Goal: Information Seeking & Learning: Check status

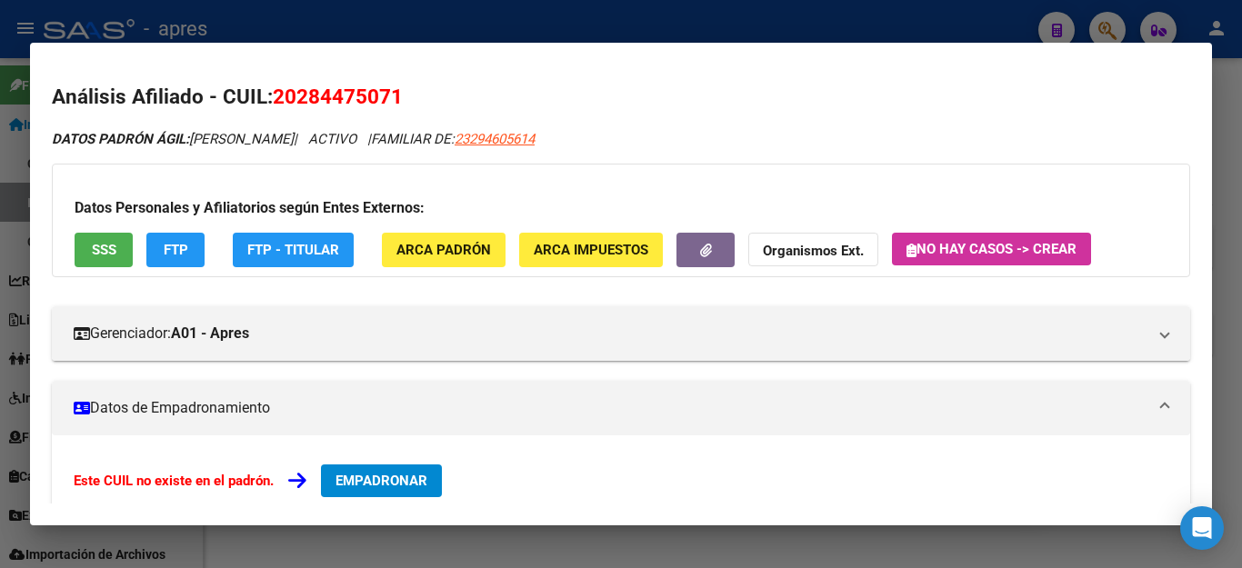
click at [1226, 115] on div at bounding box center [621, 284] width 1242 height 568
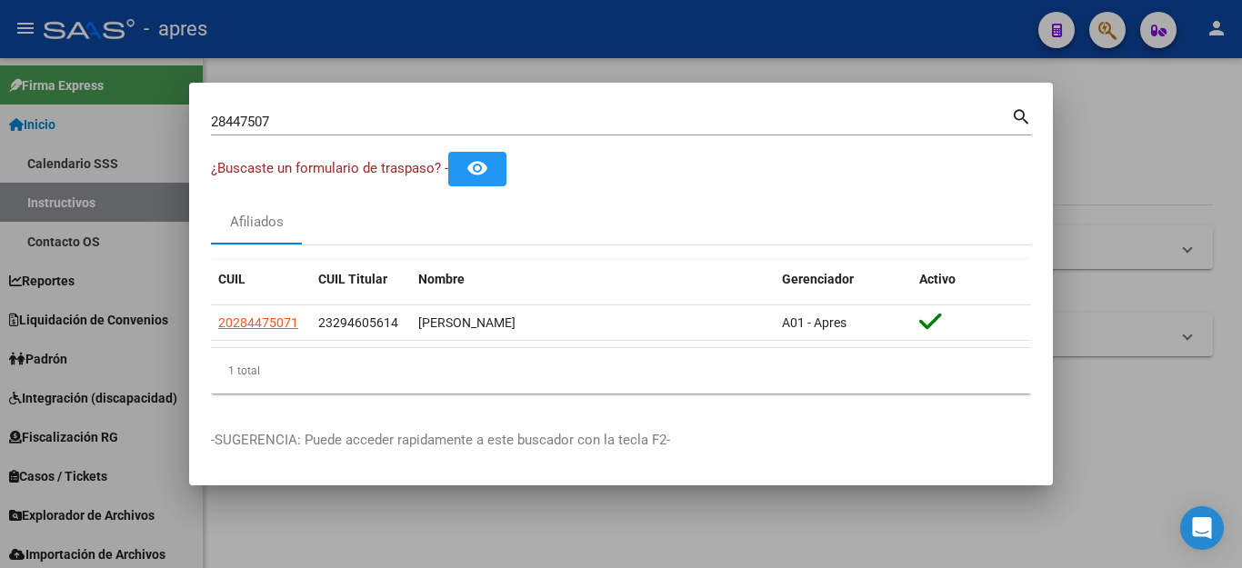
click at [1106, 28] on div at bounding box center [621, 284] width 1242 height 568
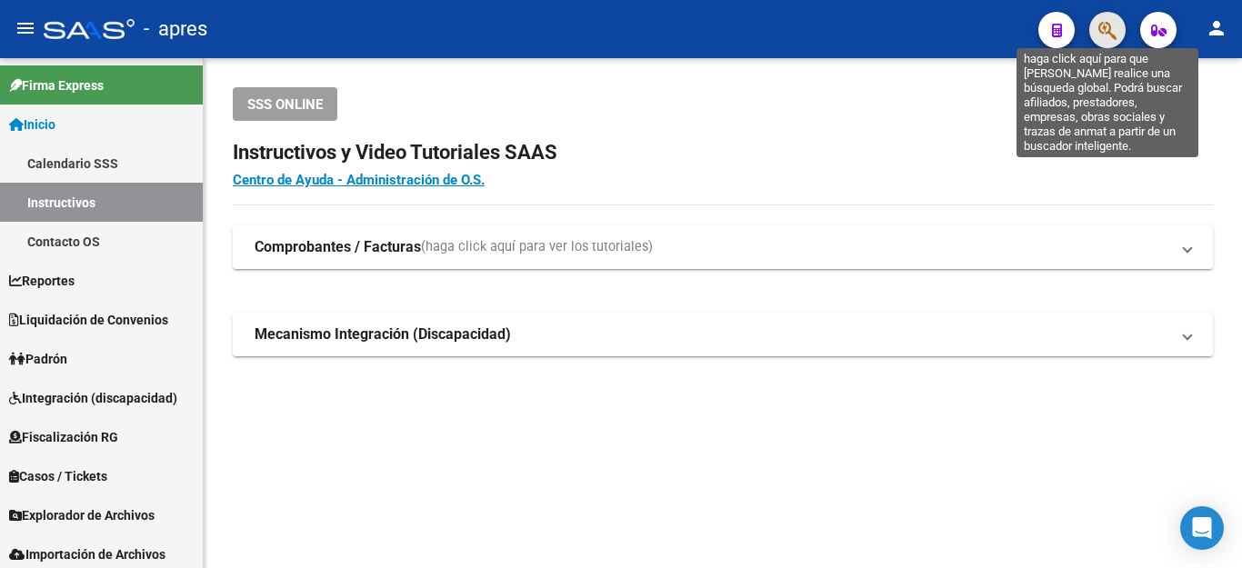
click at [1111, 30] on icon "button" at bounding box center [1108, 30] width 18 height 21
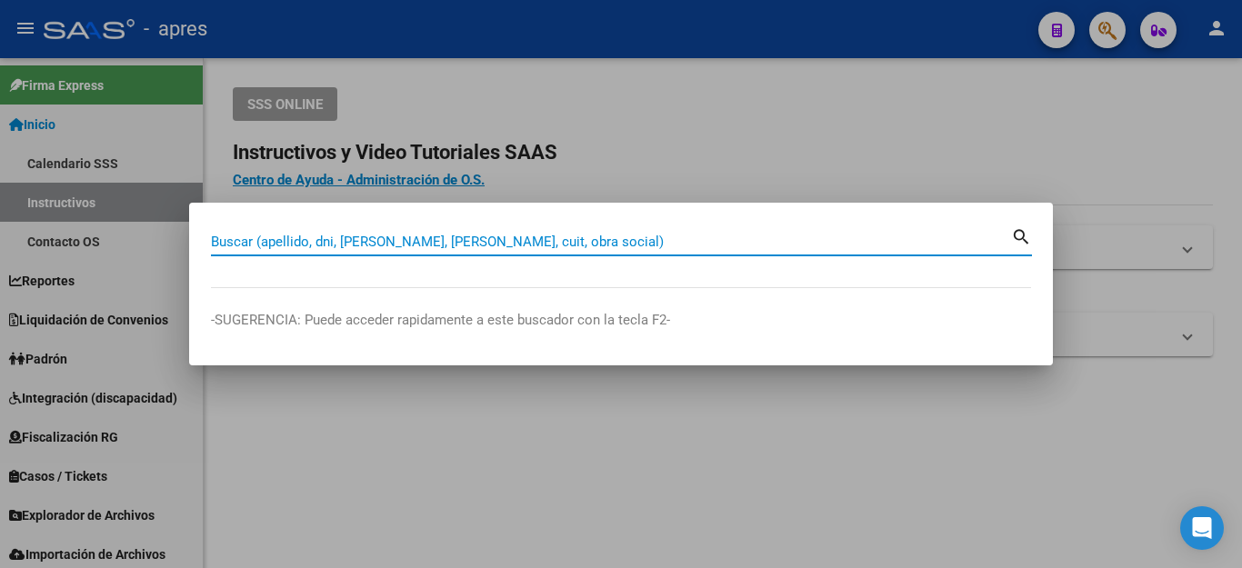
paste input "56636223"
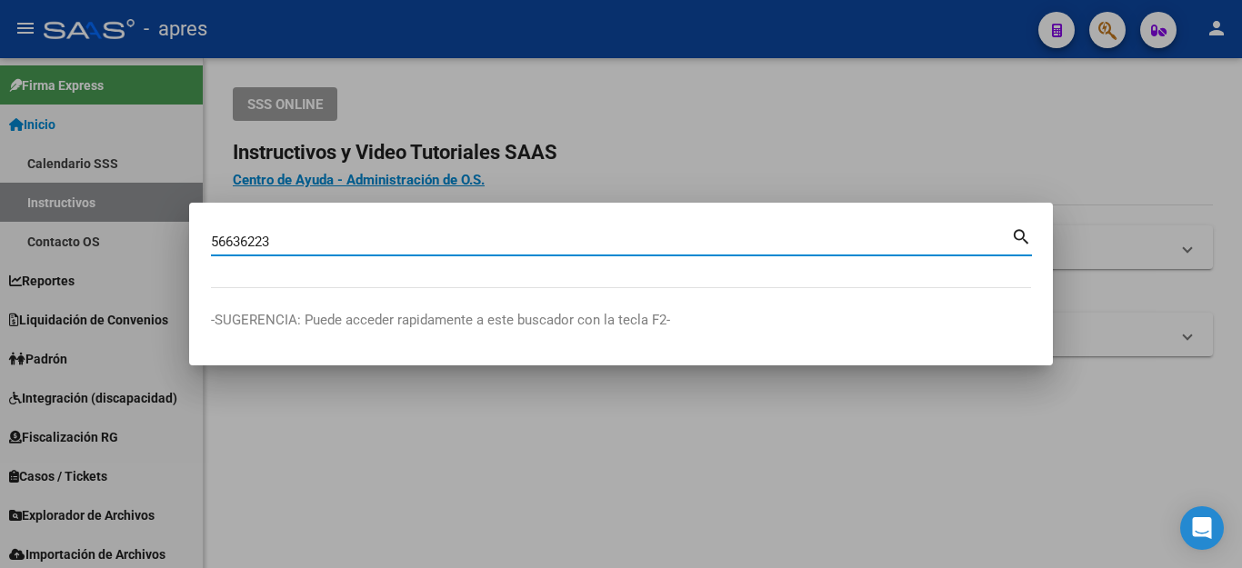
type input "56636223"
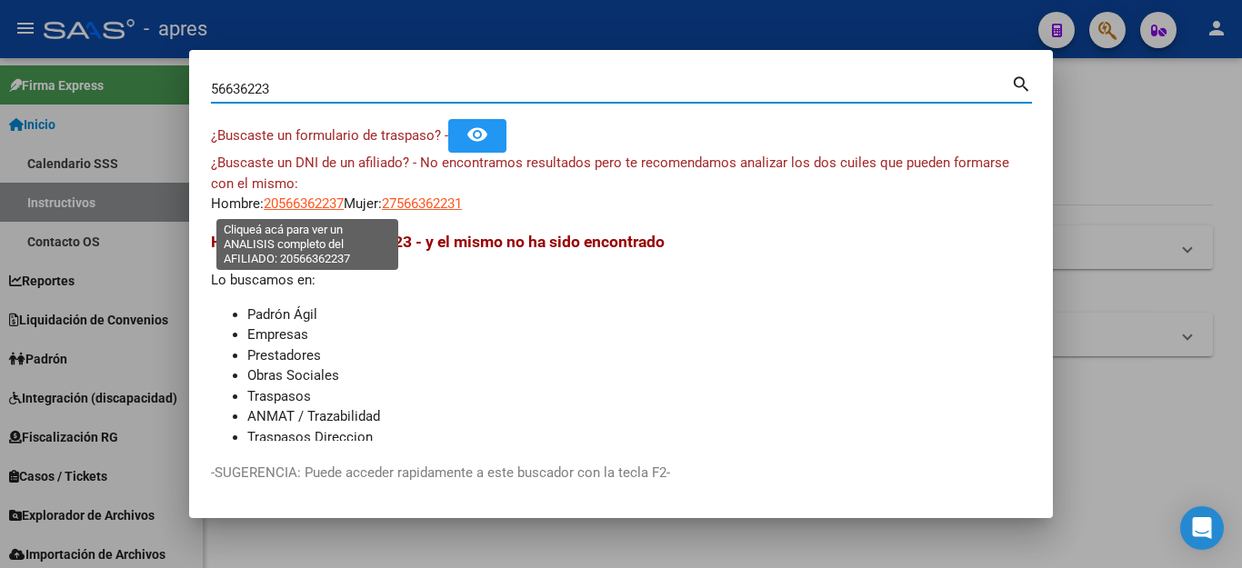
click at [327, 203] on span "20566362237" at bounding box center [304, 204] width 80 height 16
type textarea "20566362237"
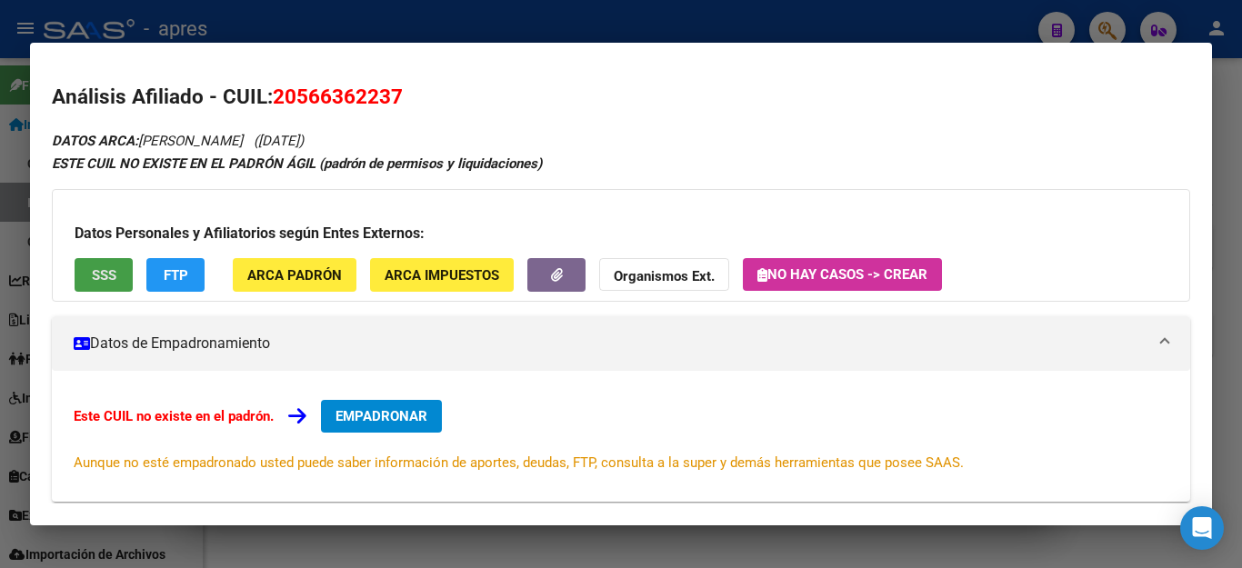
click at [96, 283] on span "SSS" at bounding box center [104, 275] width 25 height 16
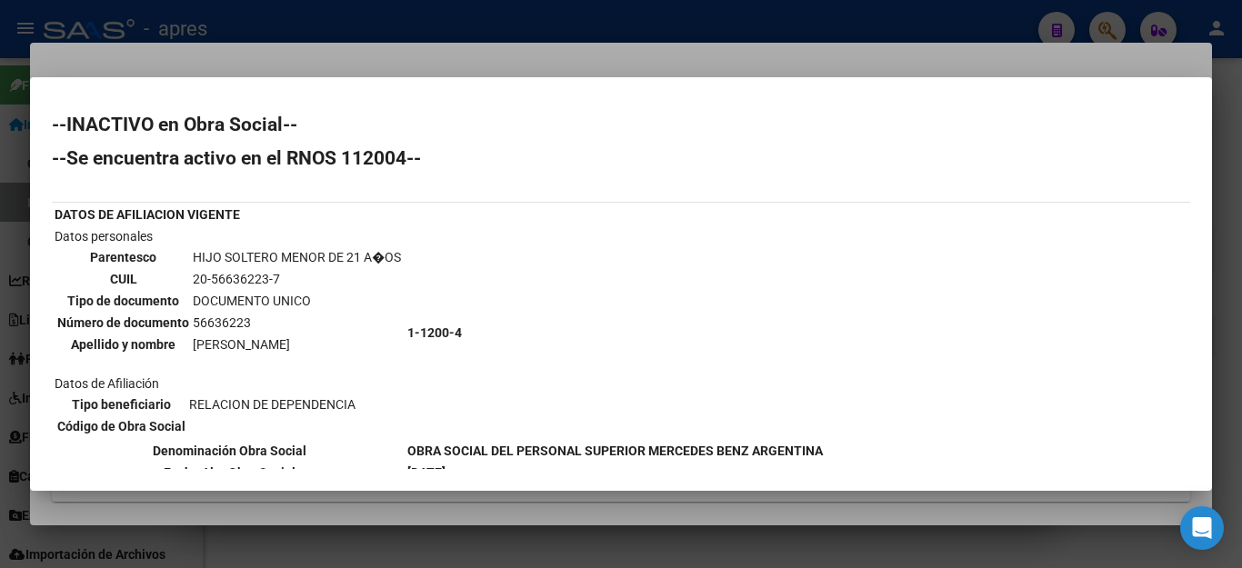
click at [567, 543] on div at bounding box center [621, 284] width 1242 height 568
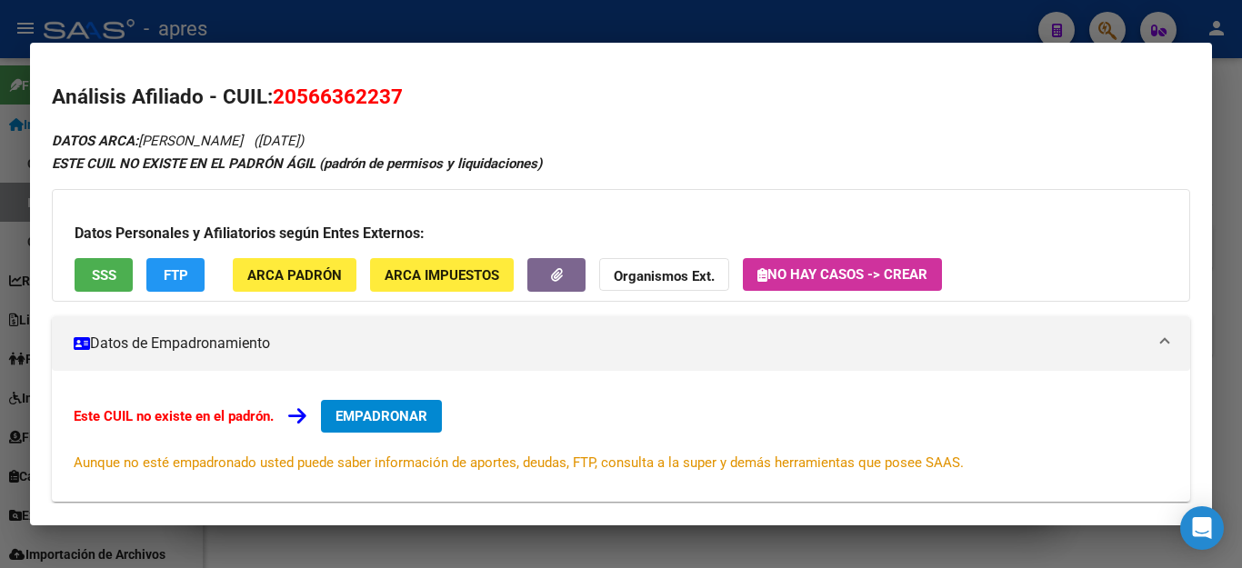
click at [587, 529] on div at bounding box center [621, 284] width 1242 height 568
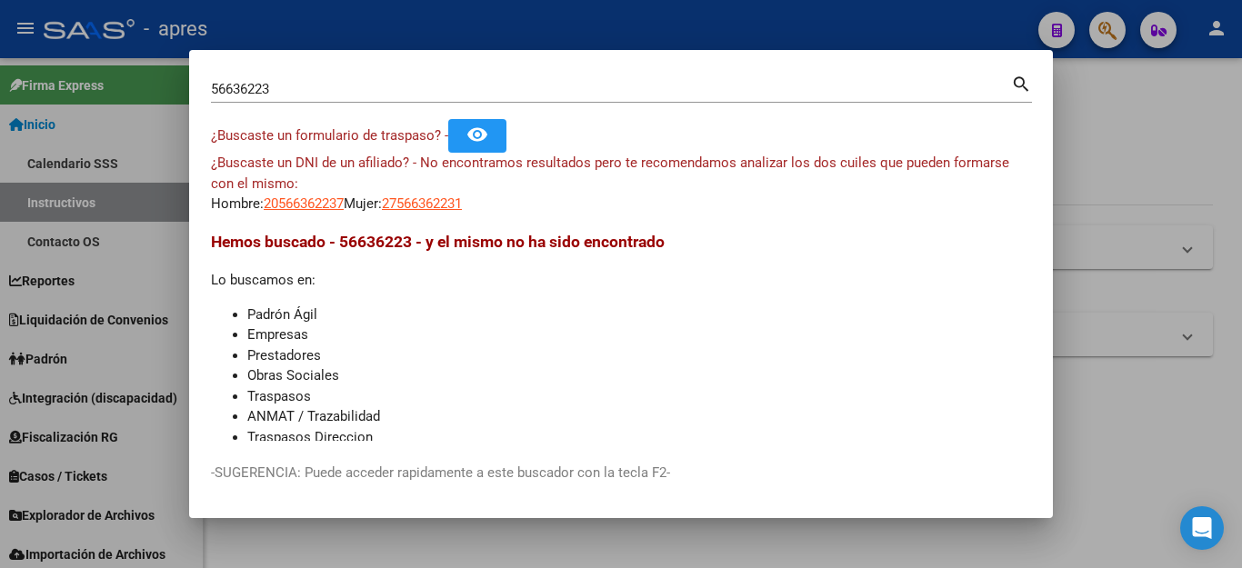
click at [452, 539] on div at bounding box center [621, 284] width 1242 height 568
